Goal: Complete application form: Complete application form

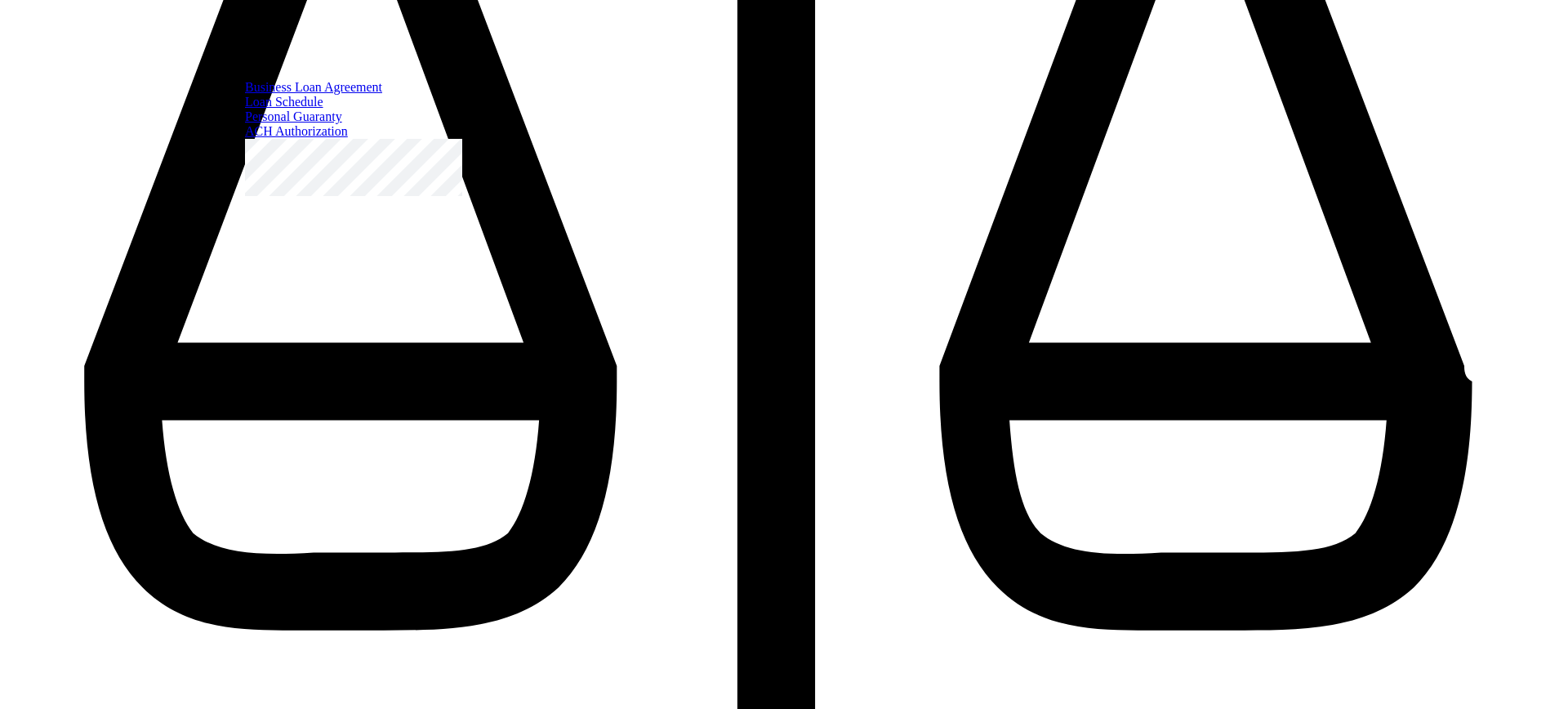
select select "[DEMOGRAPHIC_DATA]"
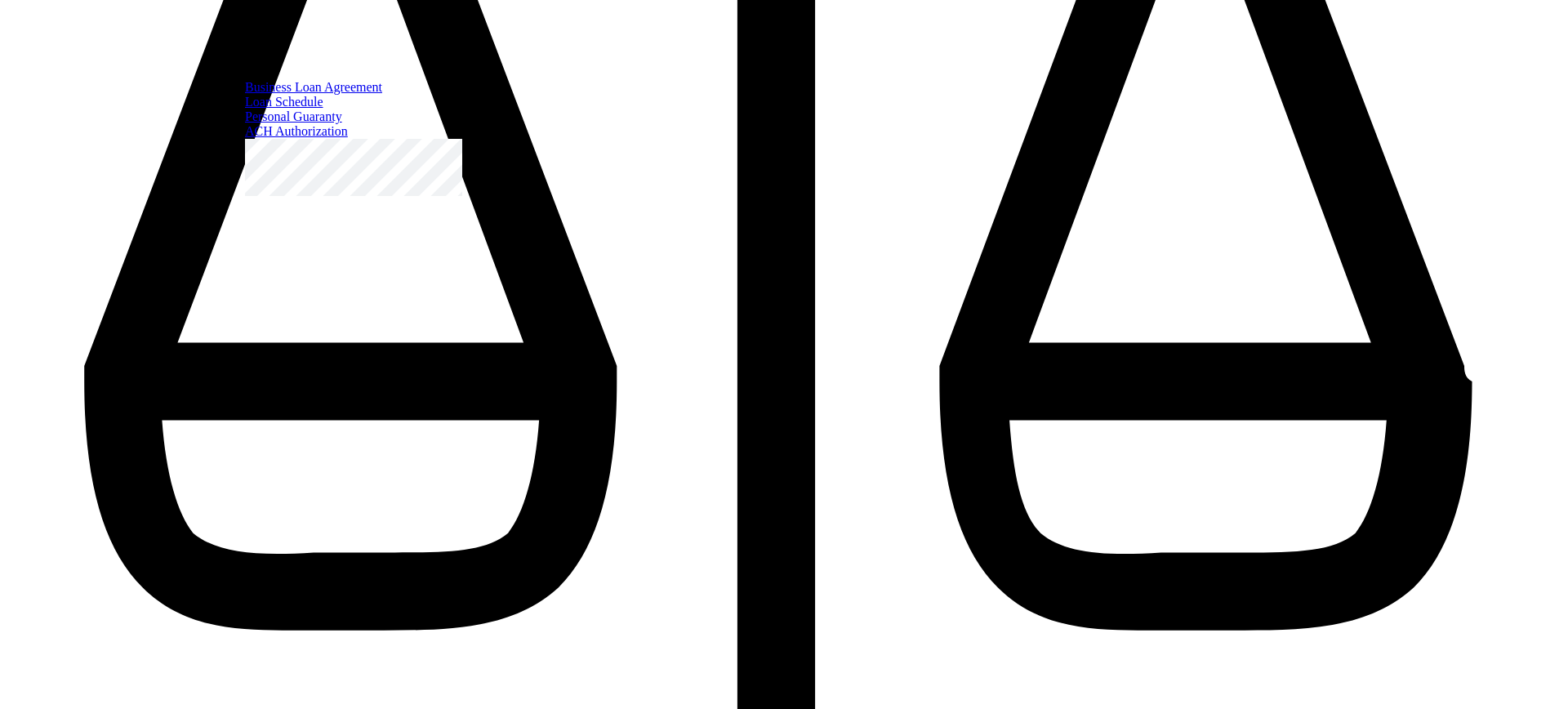
radio input "true"
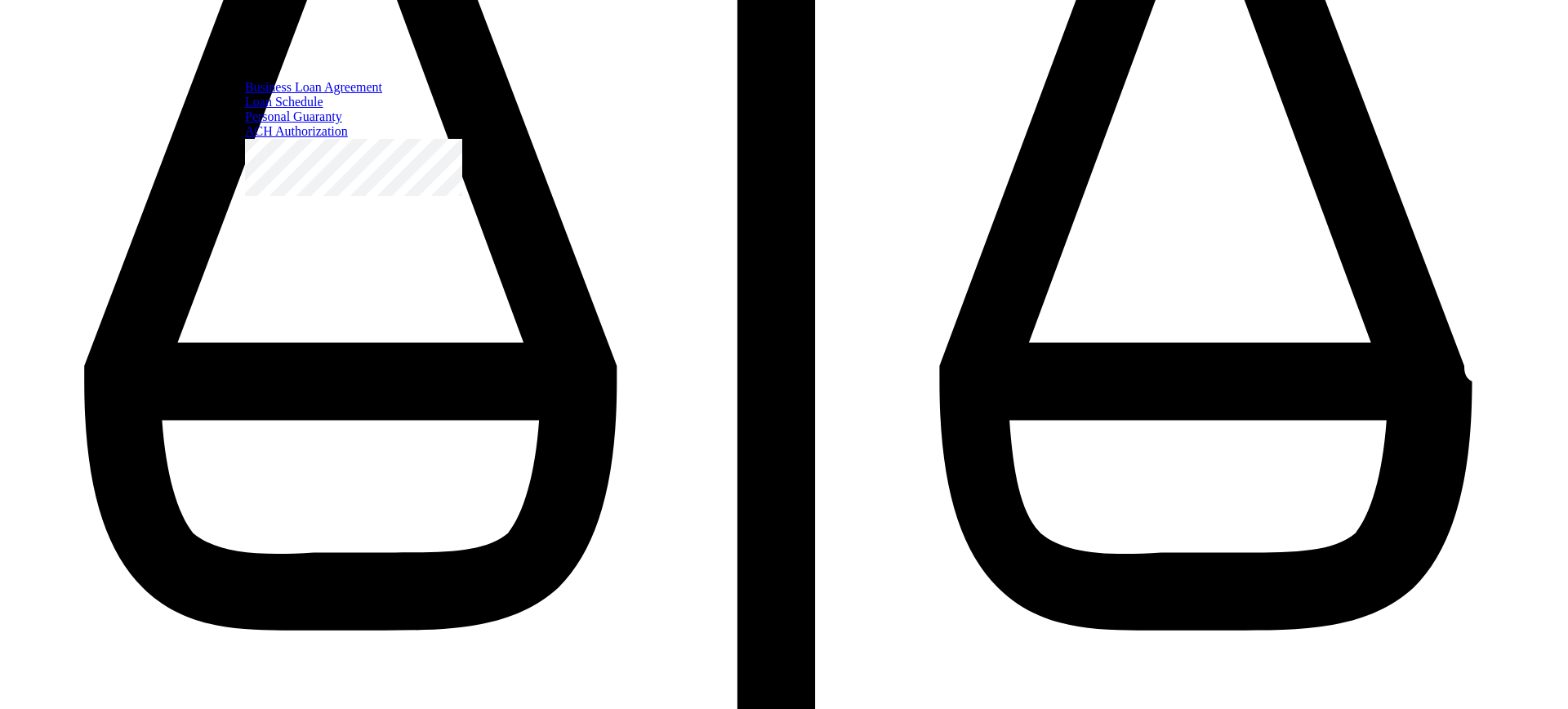
radio input "true"
select select "[DEMOGRAPHIC_DATA]"
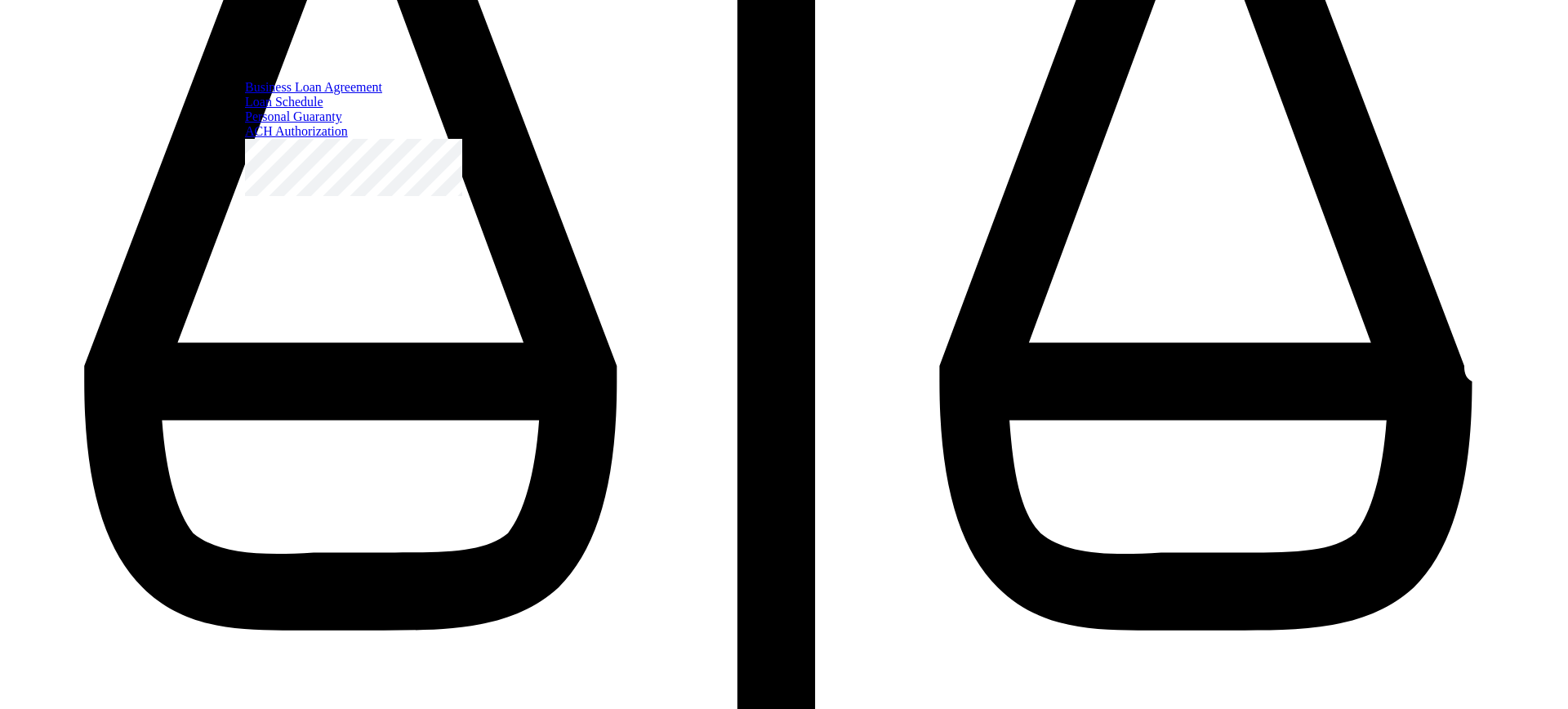
radio input "true"
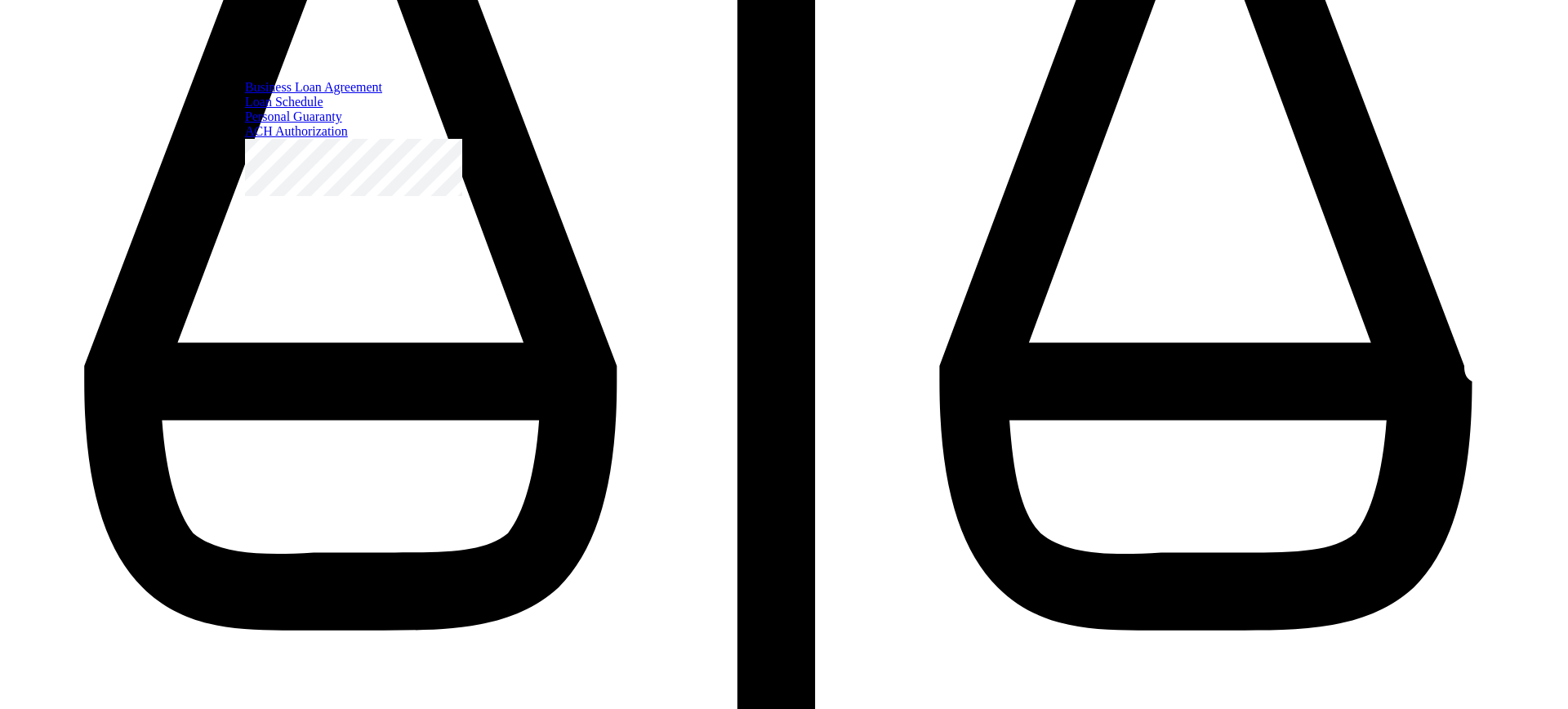
select select "private_policy"
type input "2"
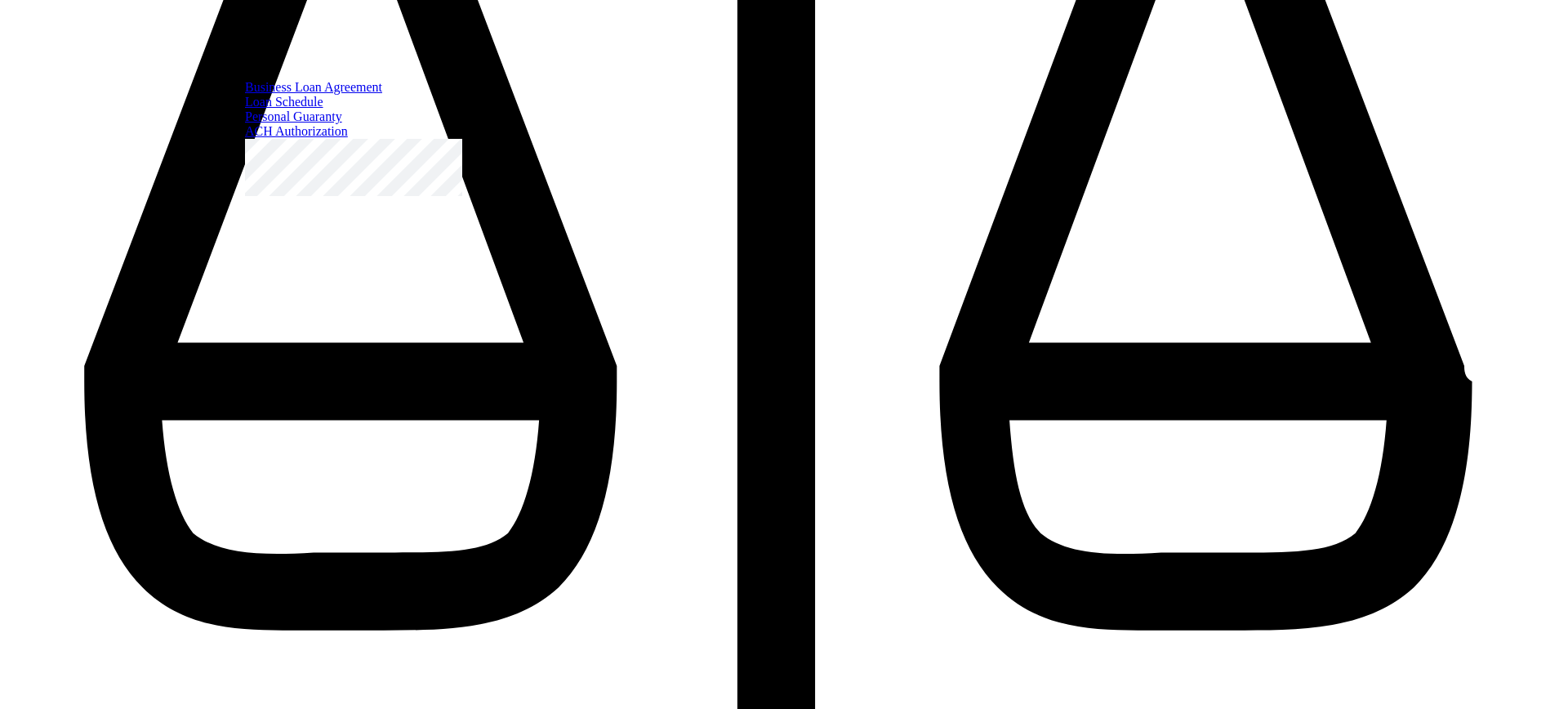
type input "2"
type input "1"
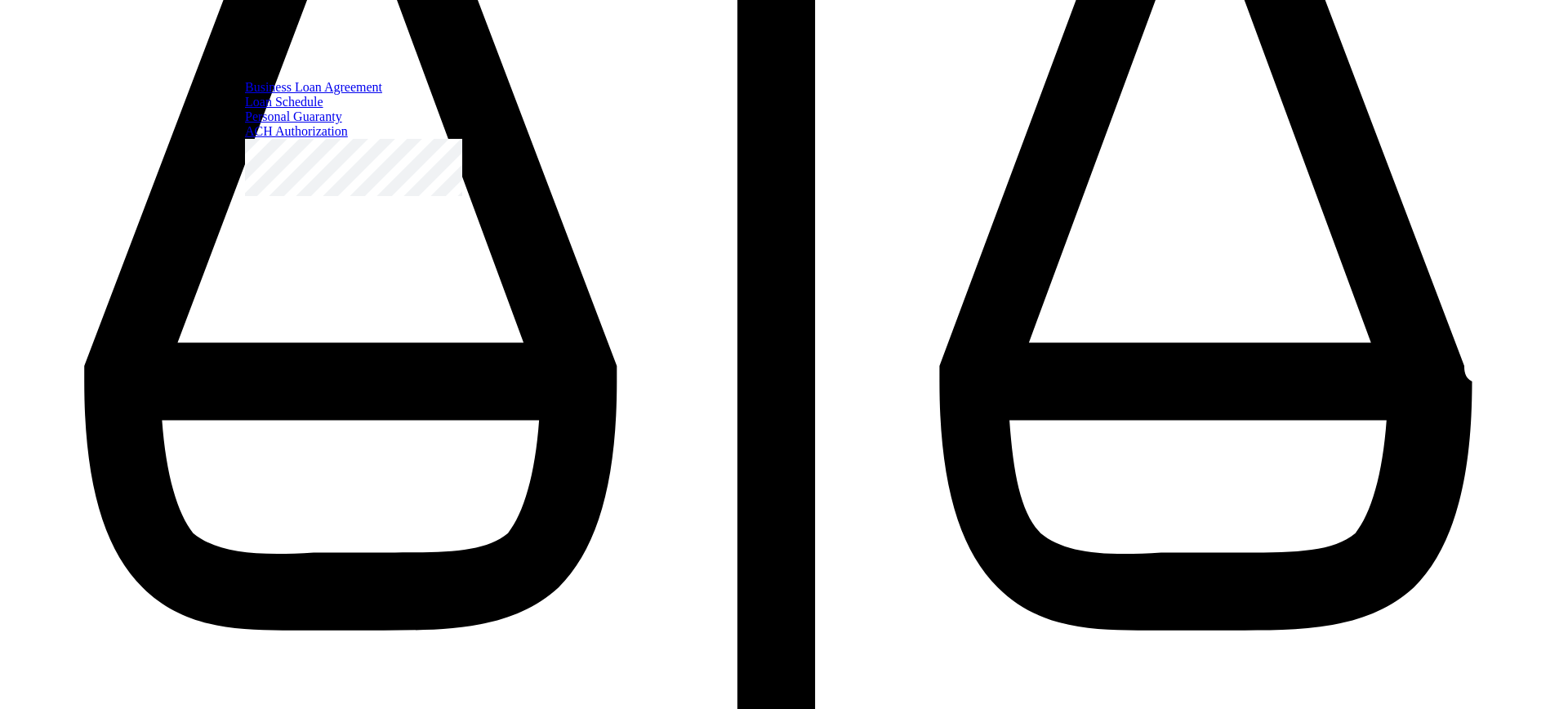
type input "999"
radio input "true"
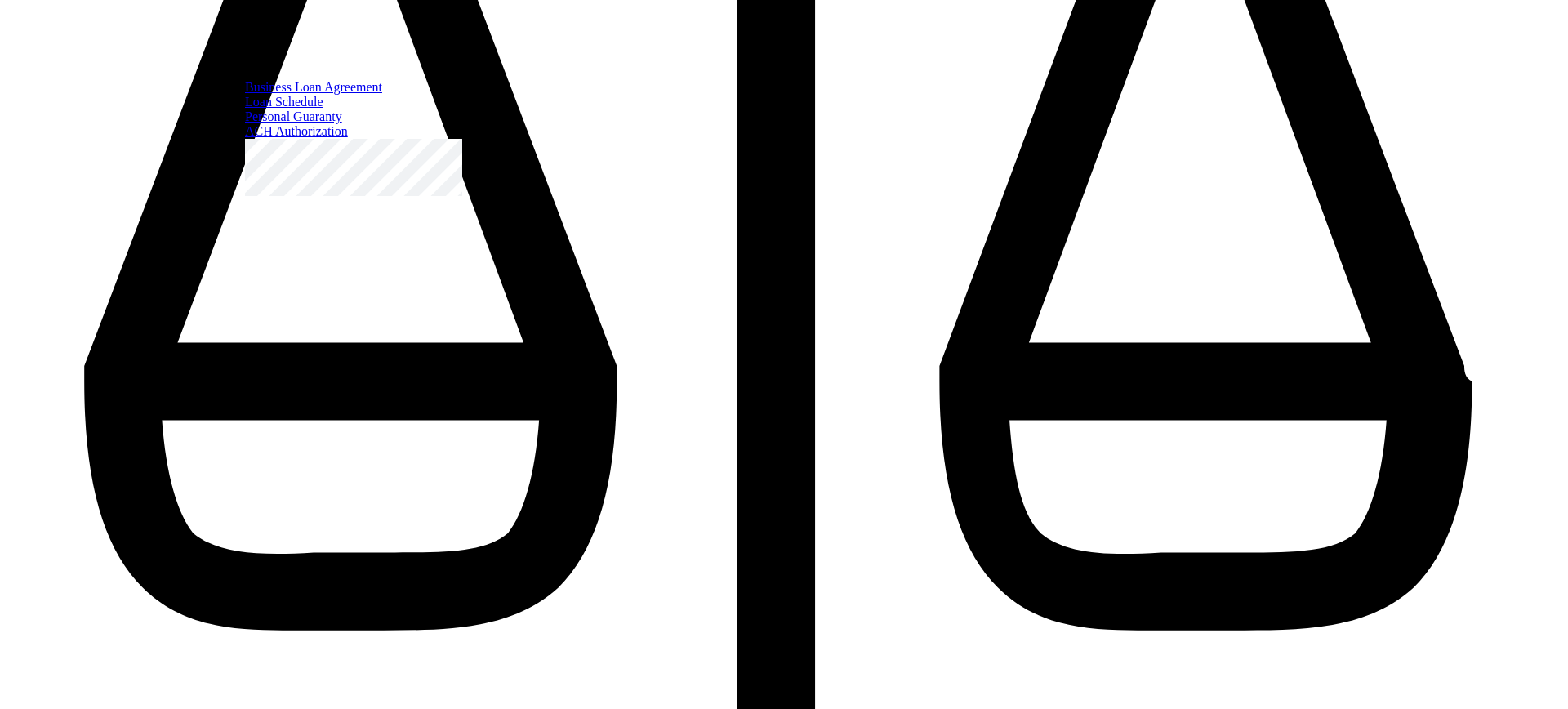
type input "99999"
radio input "true"
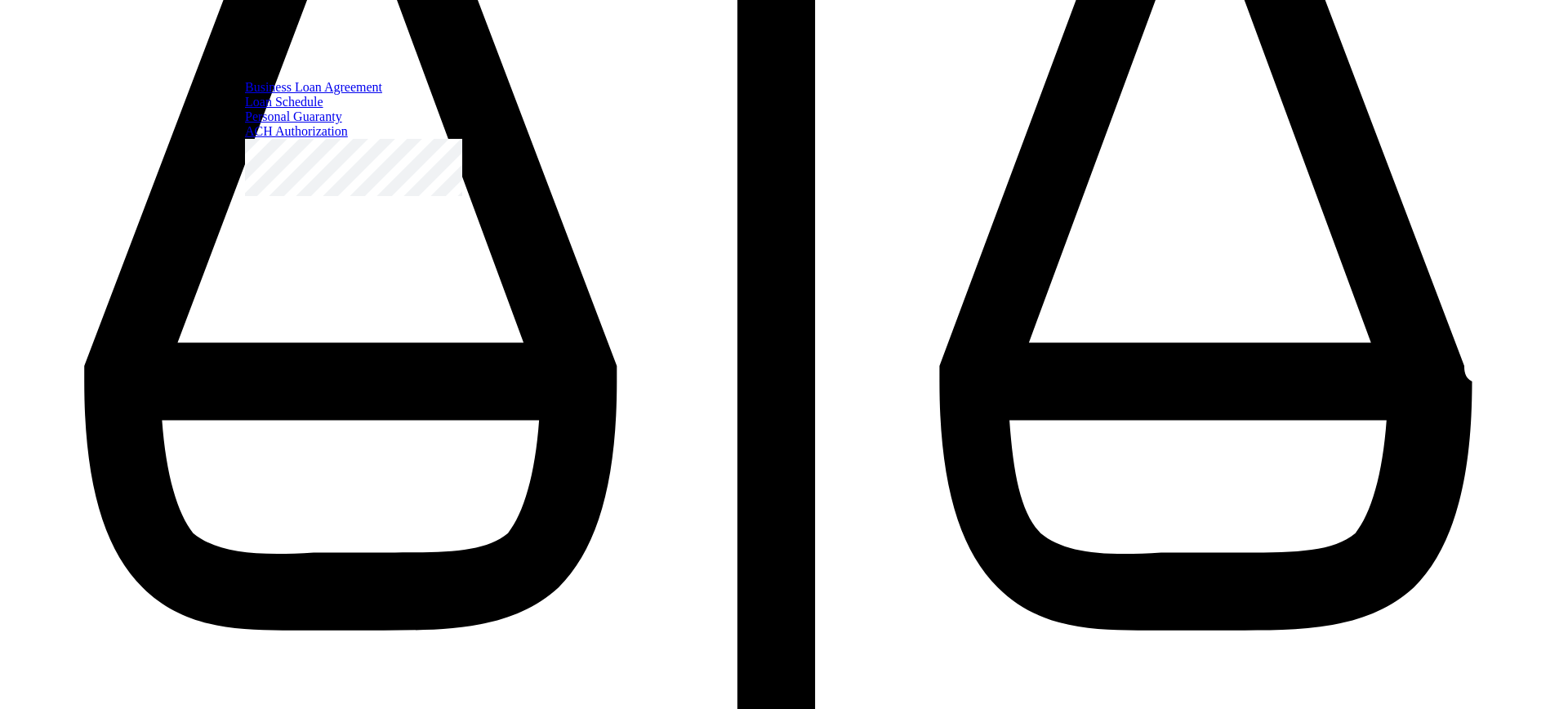
type input "90"
radio input "true"
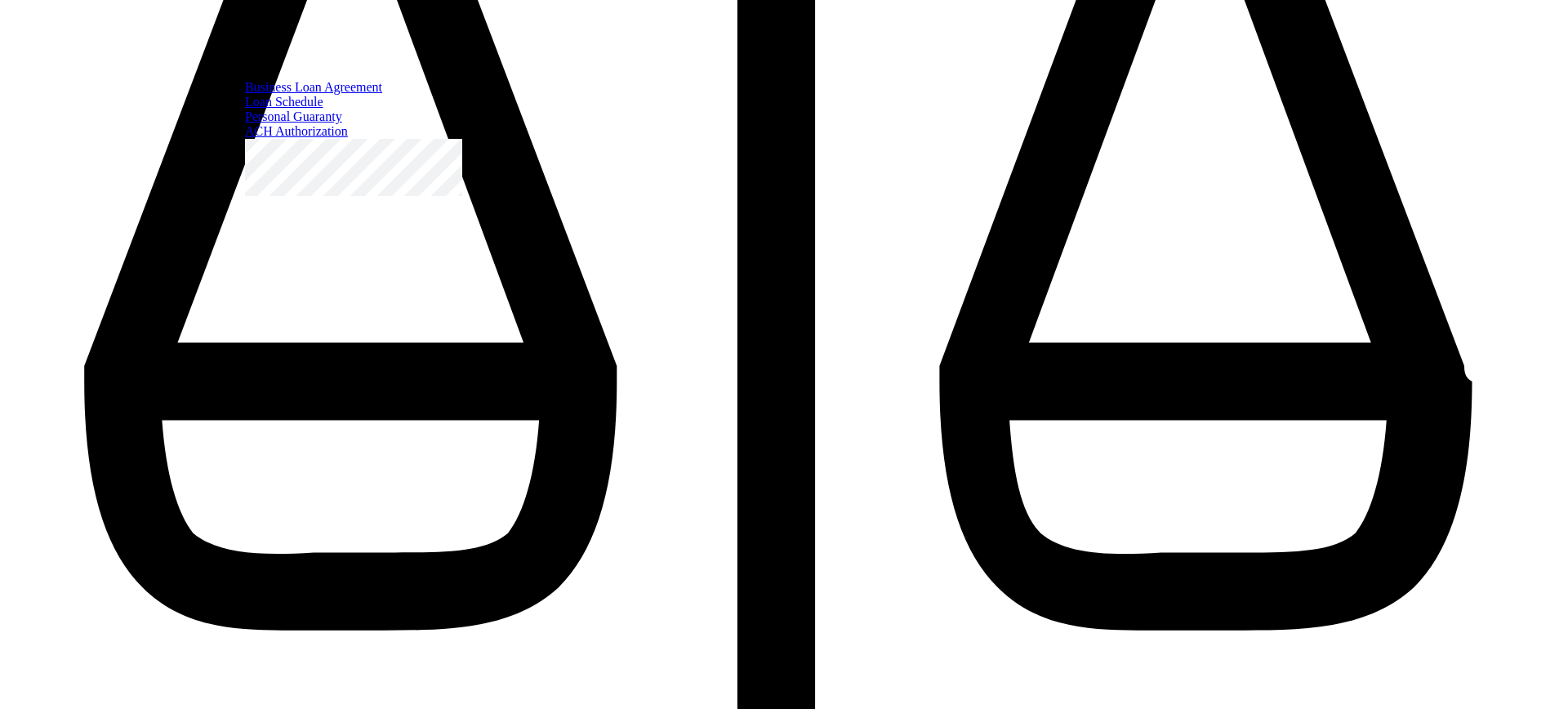
type input "100"
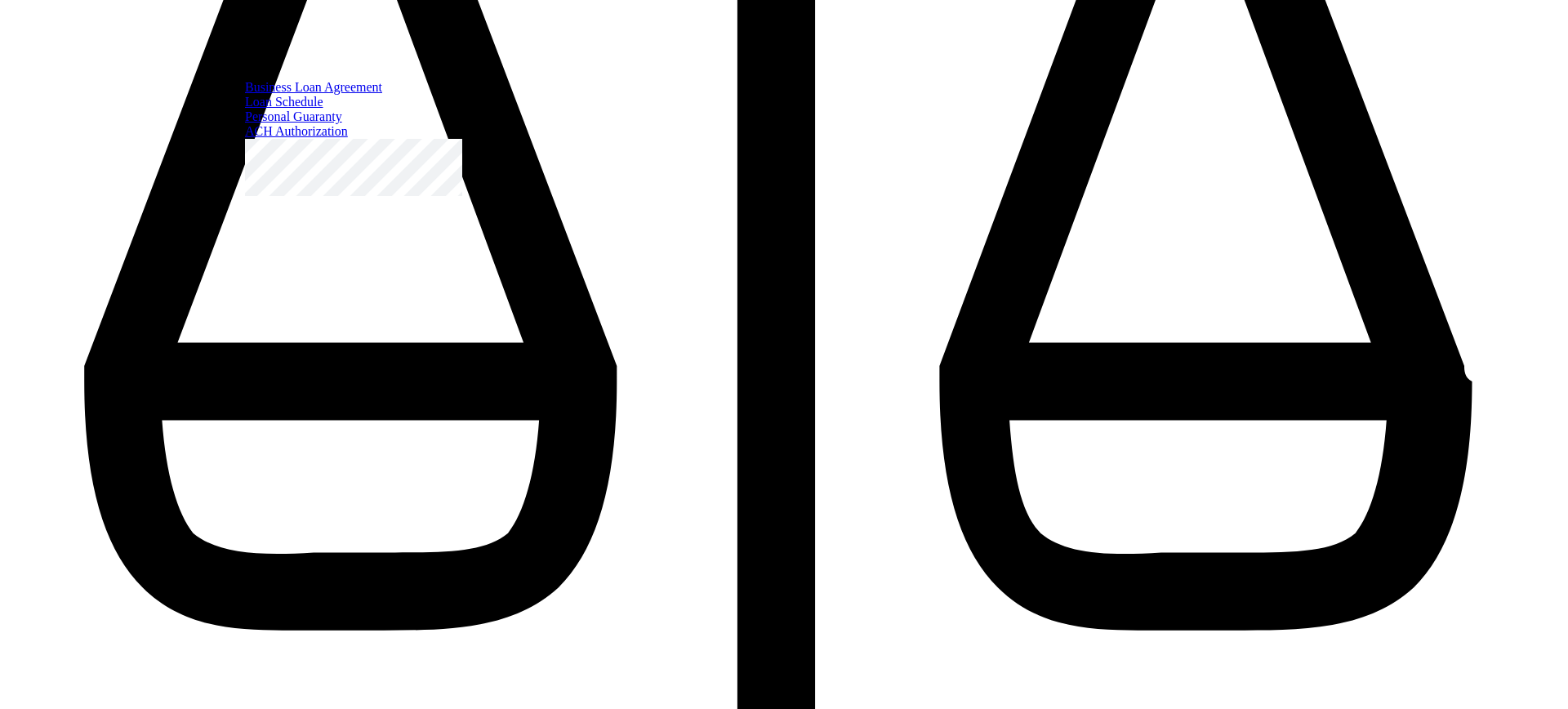
radio input "true"
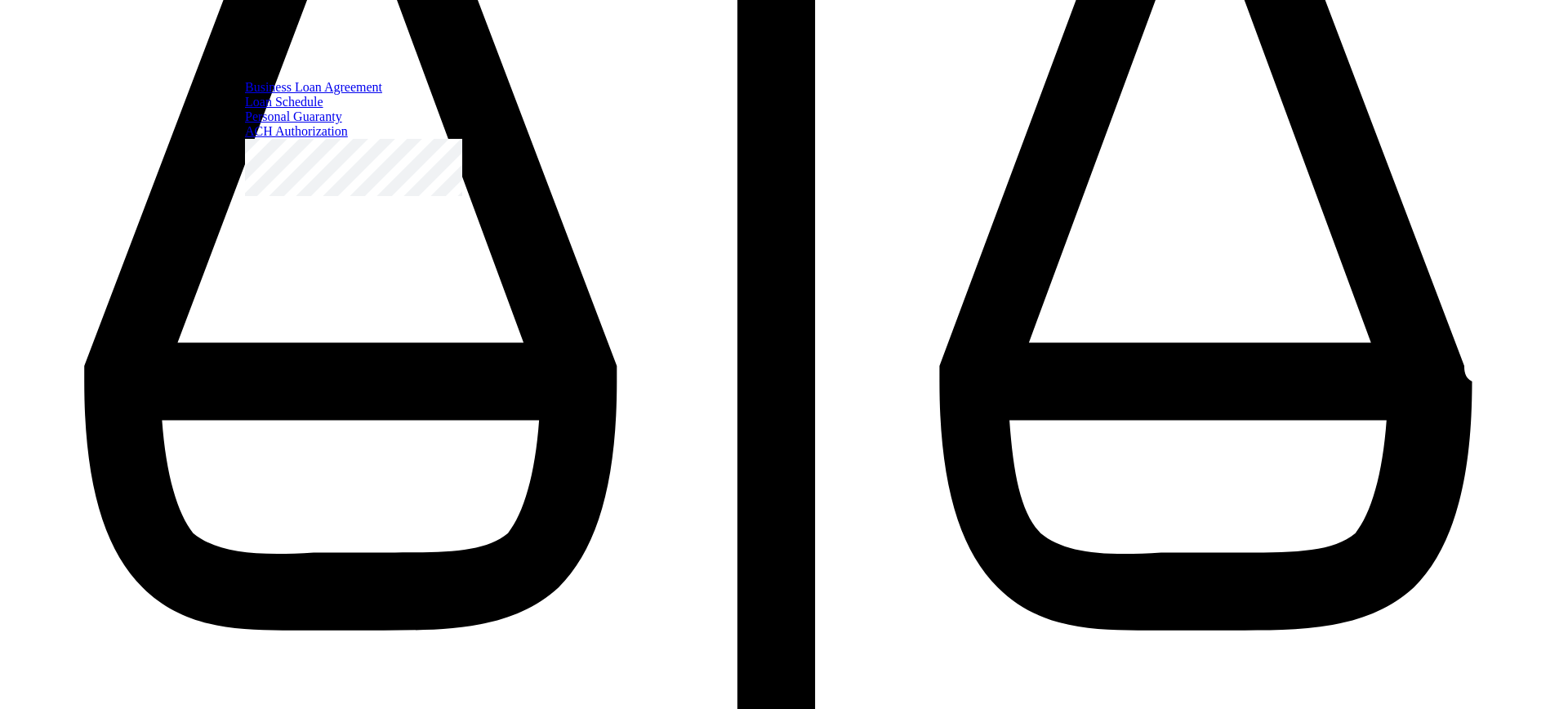
radio input "true"
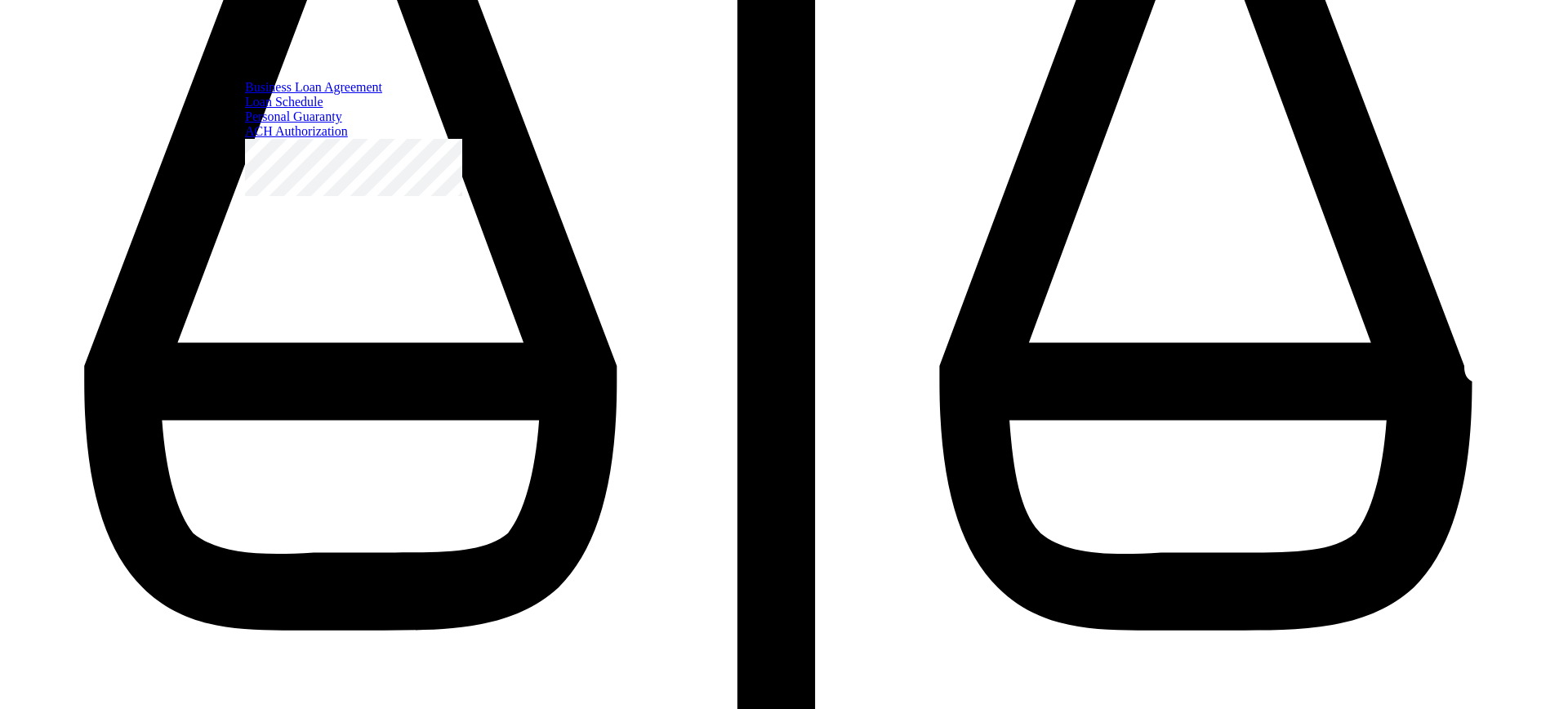
scroll to position [6125, 0]
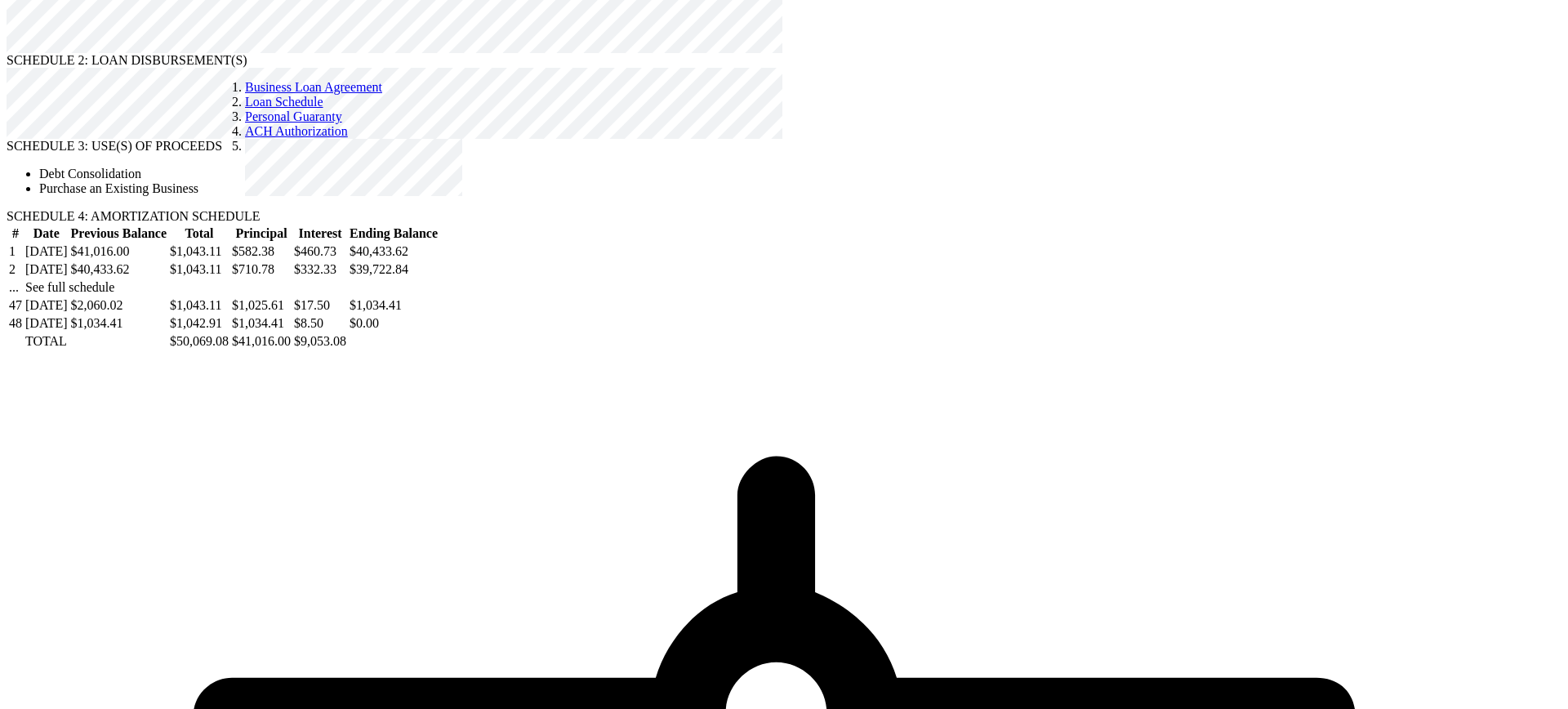
scroll to position [4557, 0]
